Goal: Task Accomplishment & Management: Use online tool/utility

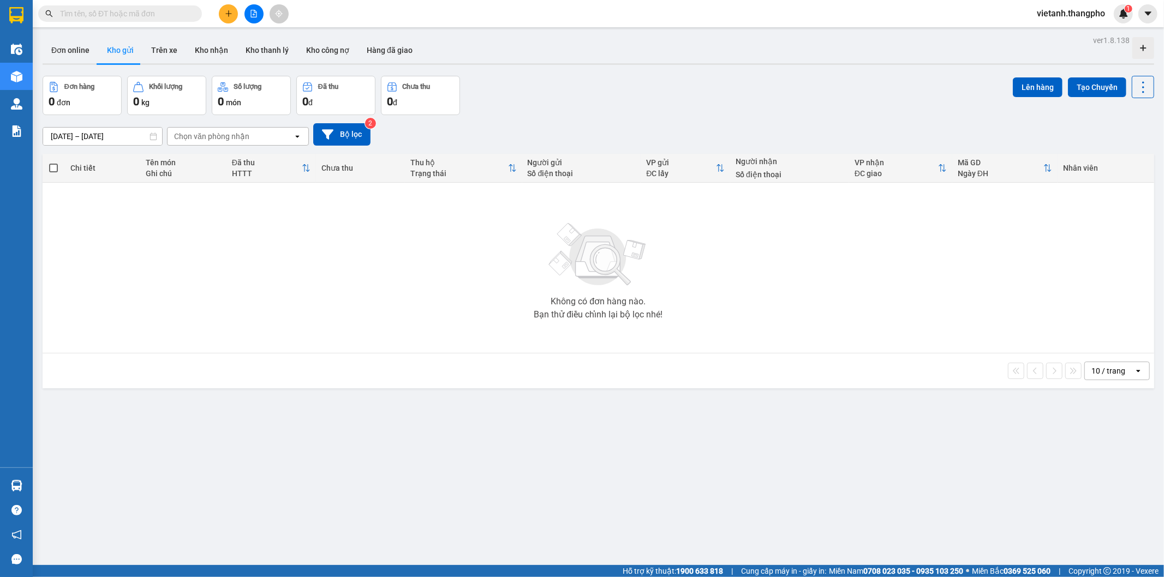
click at [257, 12] on icon "file-add" at bounding box center [254, 14] width 8 height 8
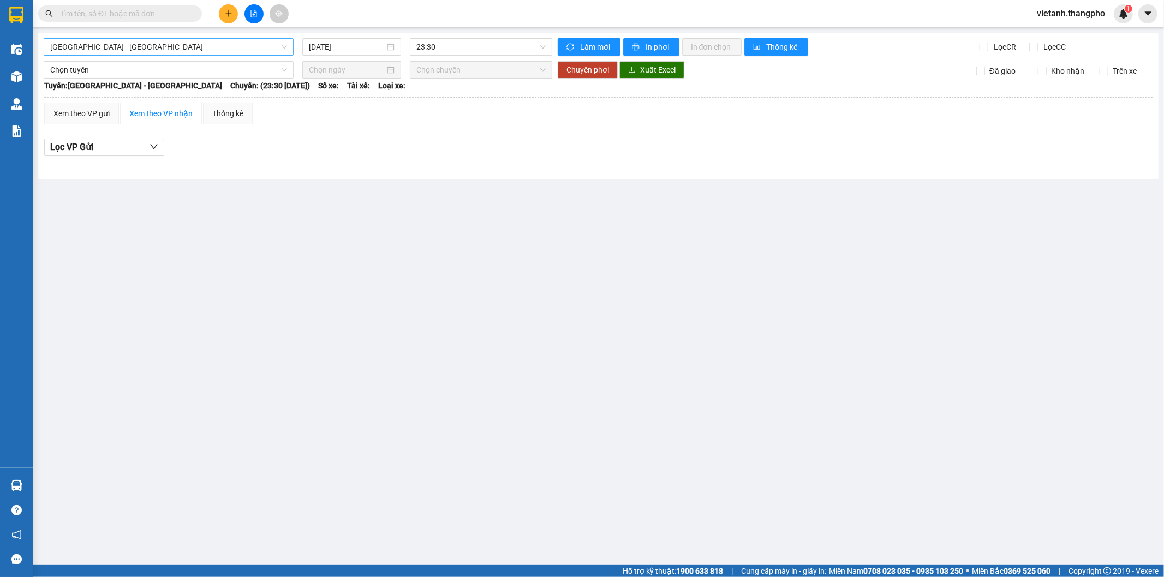
click at [145, 47] on span "[GEOGRAPHIC_DATA] - [GEOGRAPHIC_DATA]" at bounding box center [168, 47] width 237 height 16
click at [142, 105] on div "Lâm Đồng - [GEOGRAPHIC_DATA]" at bounding box center [168, 104] width 237 height 12
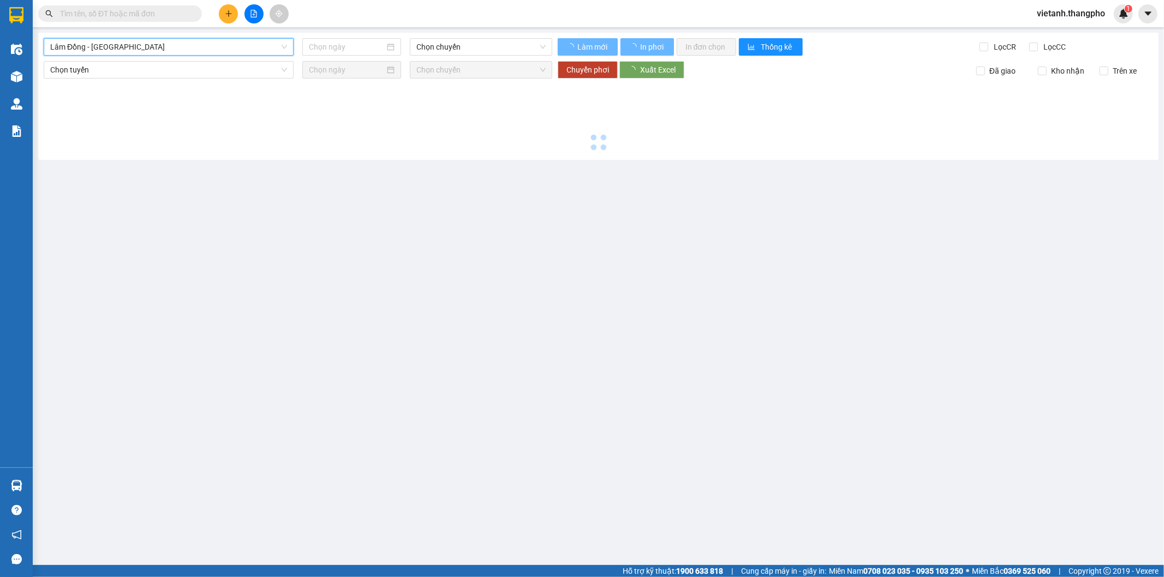
type input "[DATE]"
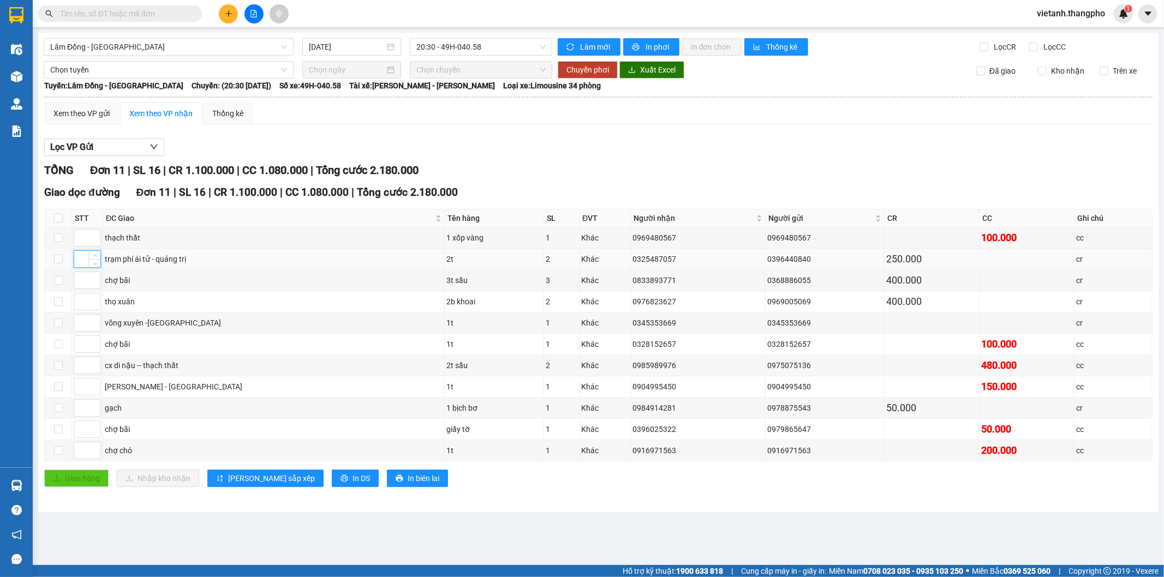
click at [82, 258] on input at bounding box center [87, 259] width 26 height 16
type input "1"
click at [84, 235] on input at bounding box center [87, 238] width 26 height 16
type input "2"
click at [81, 372] on input at bounding box center [87, 366] width 26 height 16
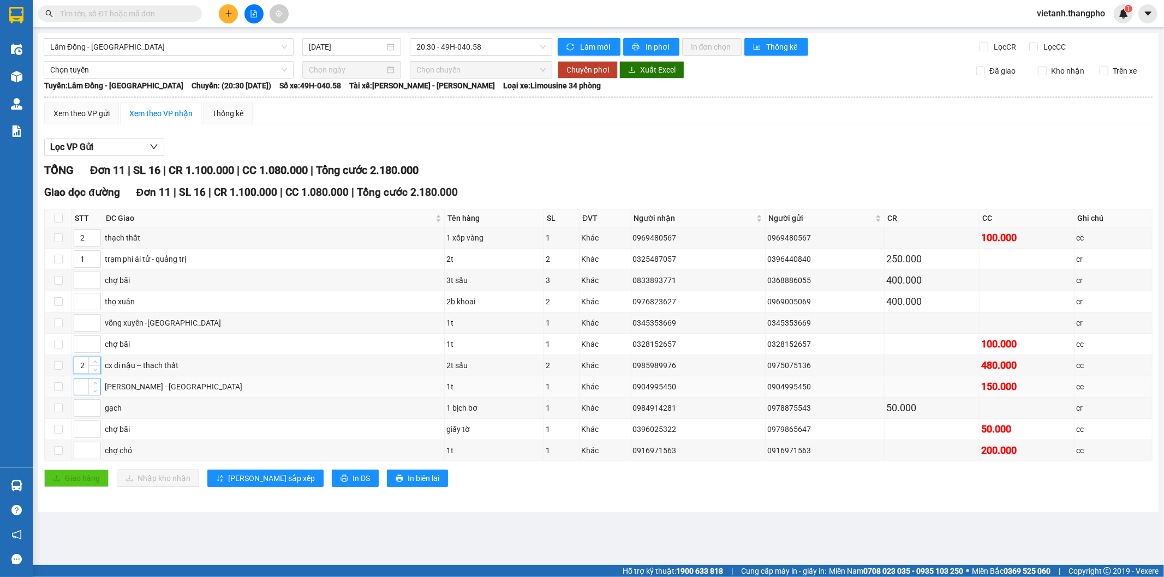
type input "2"
click at [80, 391] on input at bounding box center [87, 387] width 26 height 16
type input "3"
click at [78, 306] on input at bounding box center [87, 302] width 26 height 16
click at [76, 325] on input at bounding box center [87, 323] width 26 height 16
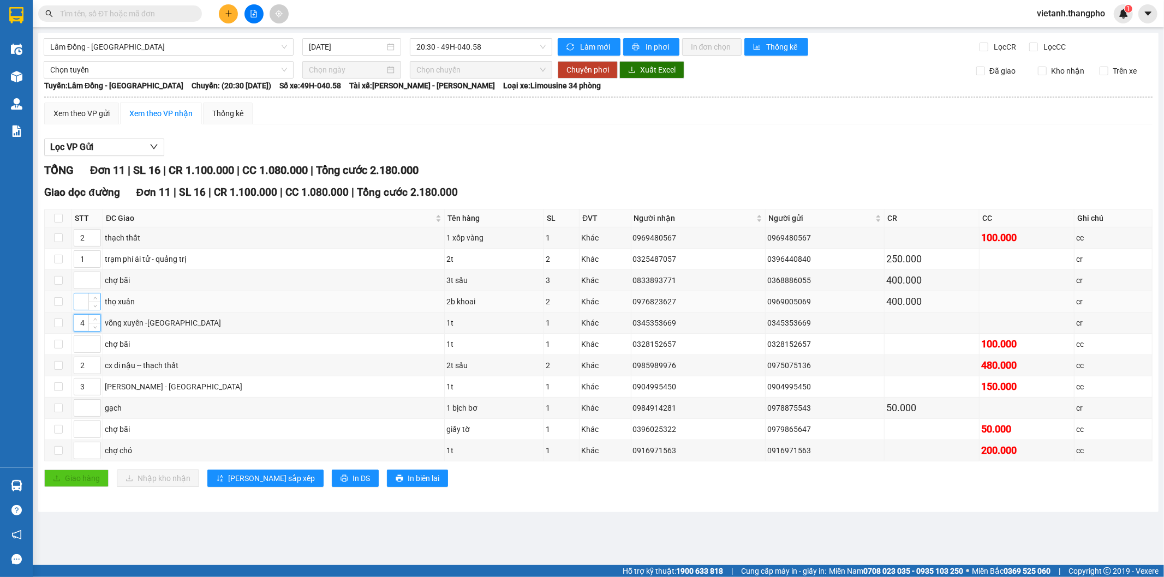
type input "4"
click at [79, 309] on input at bounding box center [87, 302] width 26 height 16
type input "4"
click at [82, 415] on input at bounding box center [87, 408] width 26 height 16
type input "5"
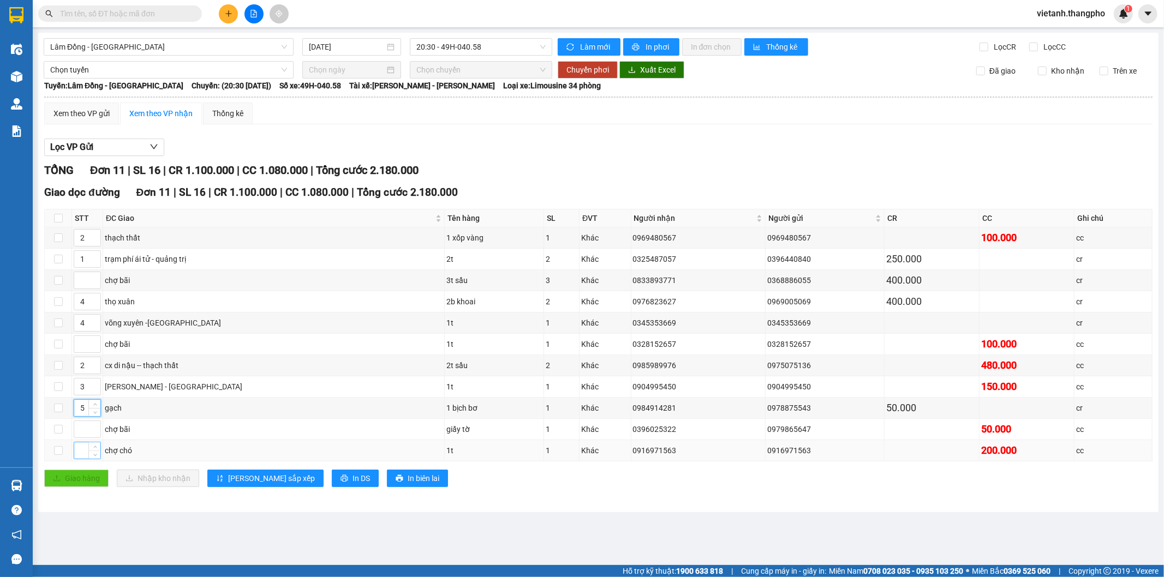
click at [77, 450] on input at bounding box center [87, 451] width 26 height 16
type input "4"
click at [84, 284] on input at bounding box center [87, 280] width 26 height 16
type input "6"
click at [81, 350] on input at bounding box center [87, 344] width 26 height 16
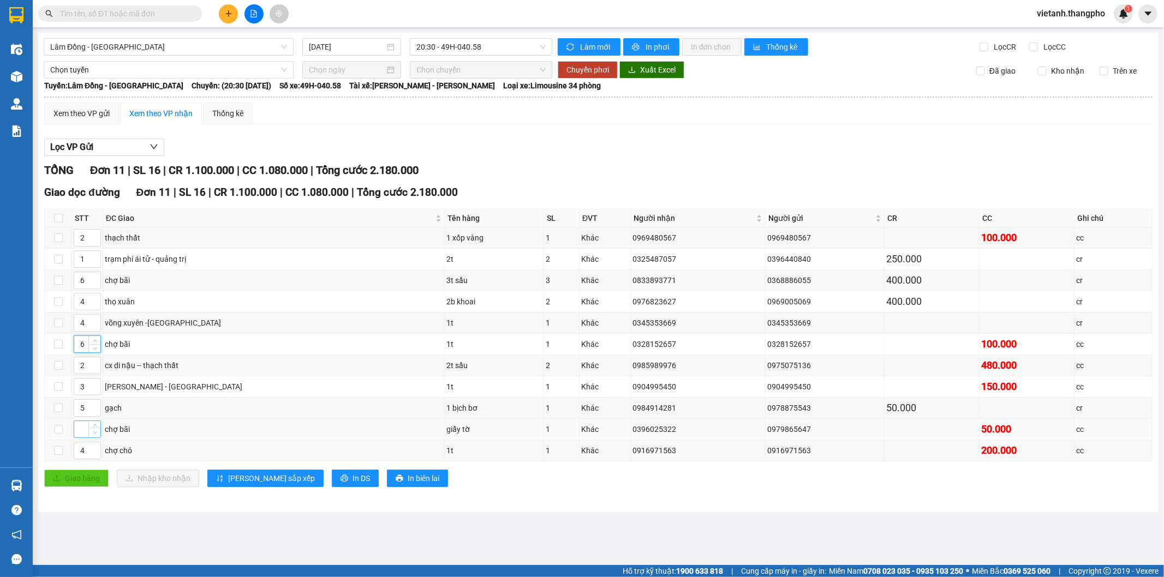
type input "6"
click at [90, 435] on span "Decrease Value" at bounding box center [94, 433] width 12 height 10
drag, startPoint x: 87, startPoint y: 432, endPoint x: 78, endPoint y: 437, distance: 10.3
click at [78, 437] on input "1" at bounding box center [87, 429] width 26 height 16
type input "6"
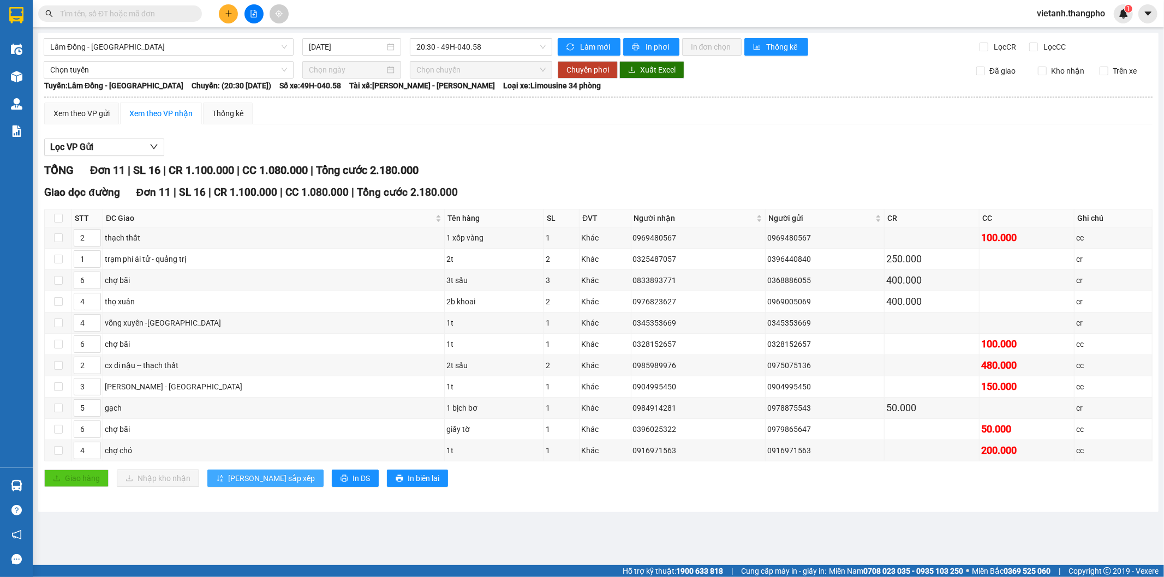
click at [255, 480] on span "[PERSON_NAME] sắp xếp" at bounding box center [271, 479] width 87 height 12
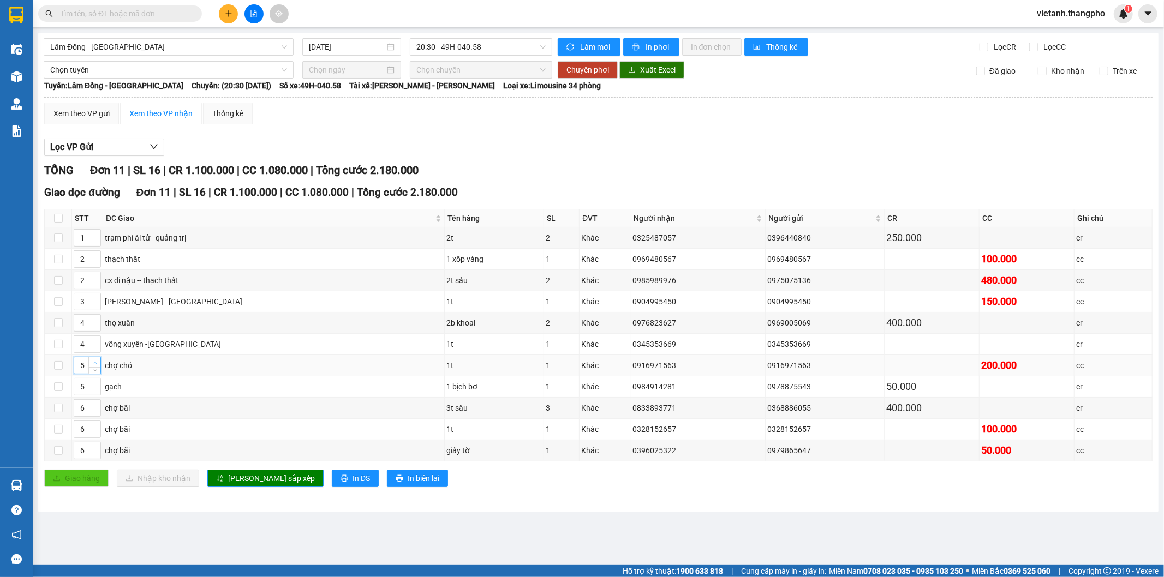
click at [97, 364] on span "up" at bounding box center [95, 363] width 7 height 7
type input "6"
click at [97, 364] on span "up" at bounding box center [95, 363] width 7 height 7
click at [242, 480] on span "[PERSON_NAME] sắp xếp" at bounding box center [271, 479] width 87 height 12
type input "7"
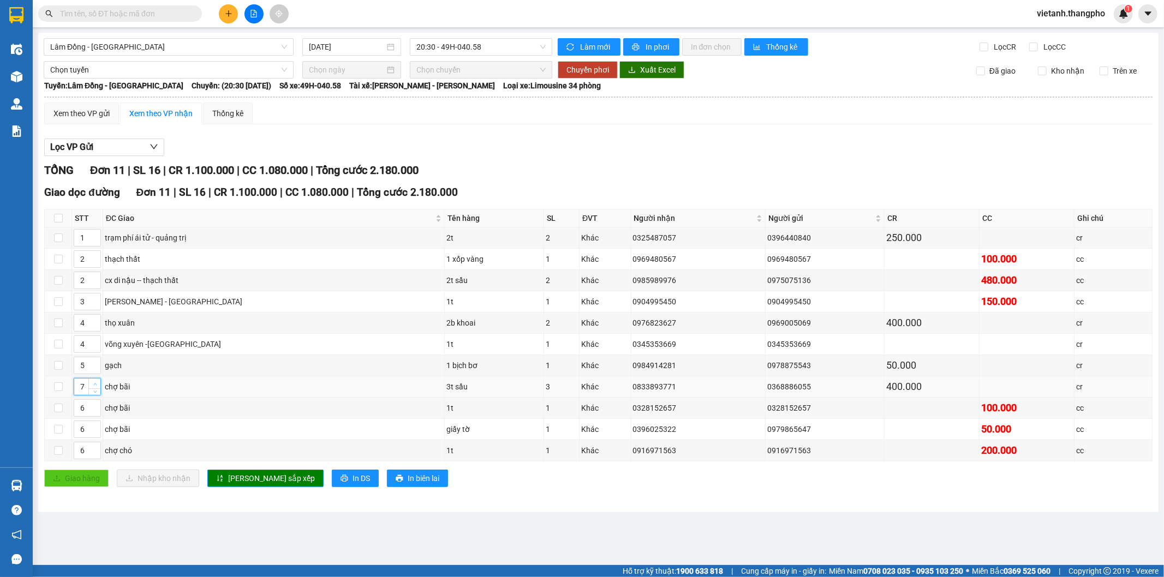
click at [94, 385] on icon "up" at bounding box center [94, 384] width 3 height 2
type input "7"
click at [96, 406] on icon "up" at bounding box center [95, 406] width 4 height 4
type input "7"
click at [93, 428] on icon "up" at bounding box center [95, 427] width 4 height 4
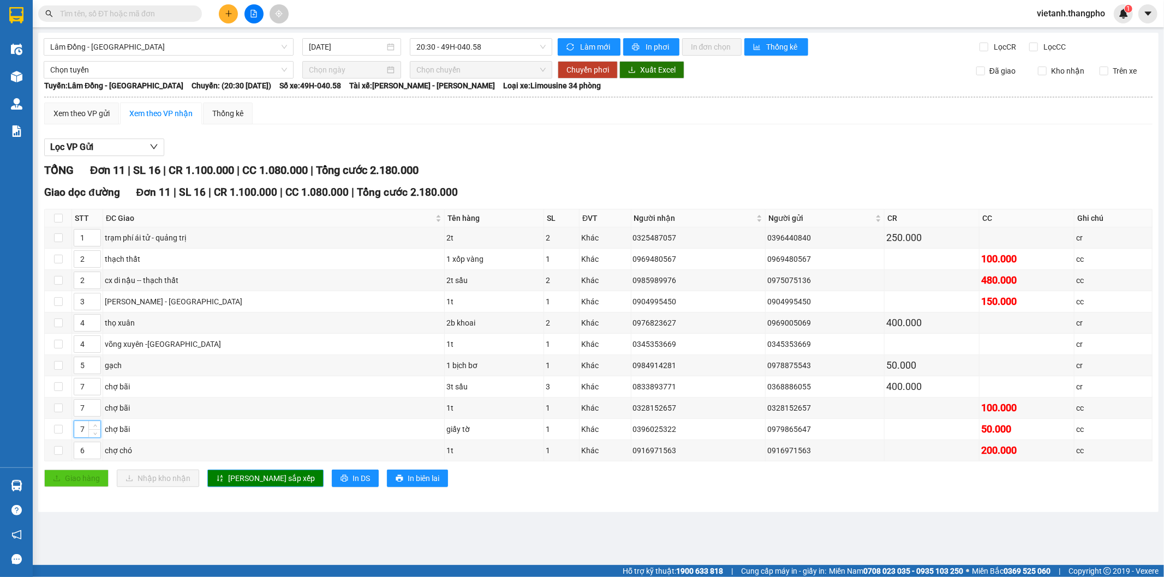
click at [242, 484] on span "[PERSON_NAME] sắp xếp" at bounding box center [271, 479] width 87 height 12
